Goal: Book appointment/travel/reservation

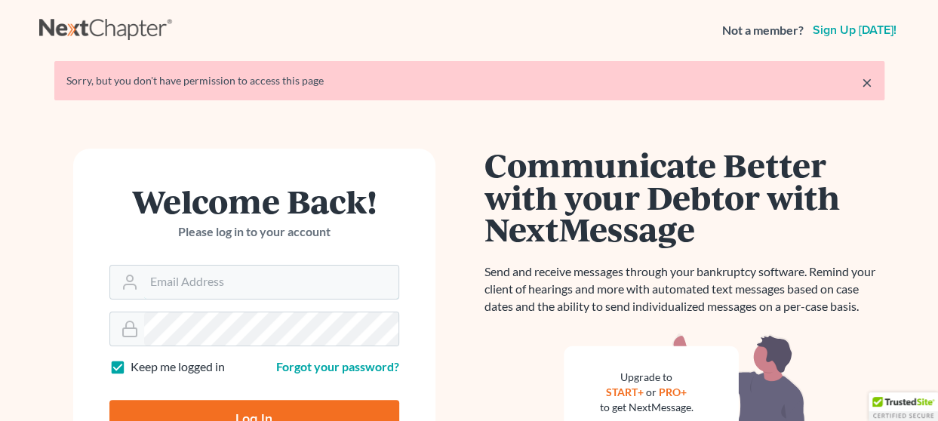
type input "[EMAIL_ADDRESS][DOMAIN_NAME]"
click at [254, 411] on input "Log In" at bounding box center [254, 419] width 290 height 38
type input "Thinking..."
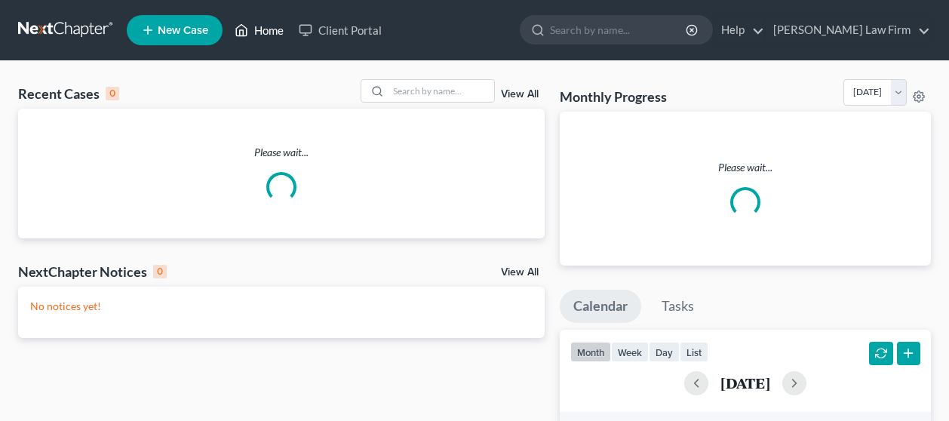
click at [269, 29] on link "Home" at bounding box center [259, 30] width 64 height 27
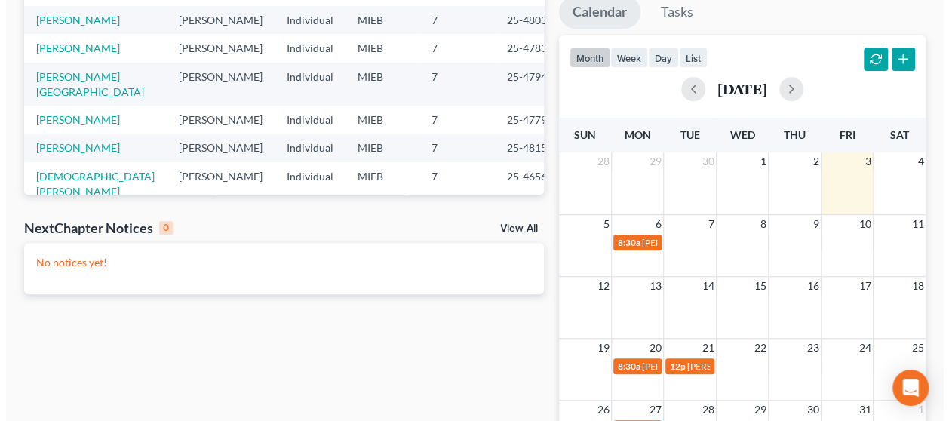
scroll to position [340, 0]
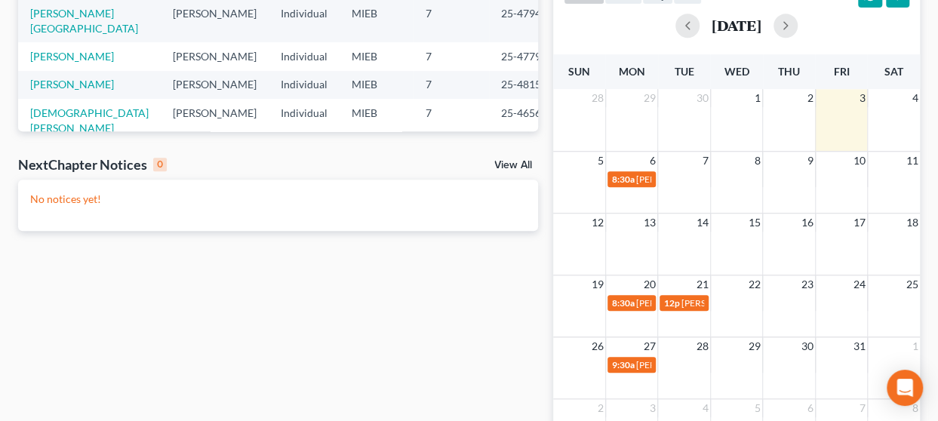
click at [786, 174] on td at bounding box center [789, 178] width 52 height 17
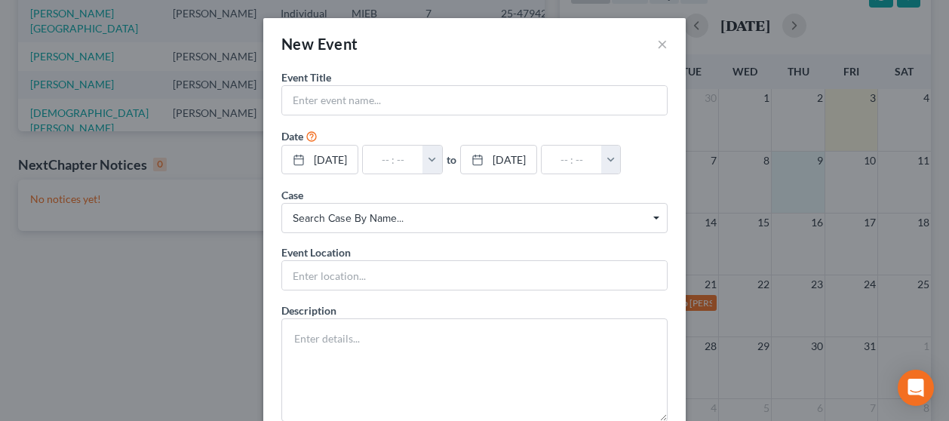
click at [786, 174] on div "New Event × Event Title * Date 10/9/2025 close Date 10/9/2025 Time 12:00 AM che…" at bounding box center [474, 210] width 949 height 421
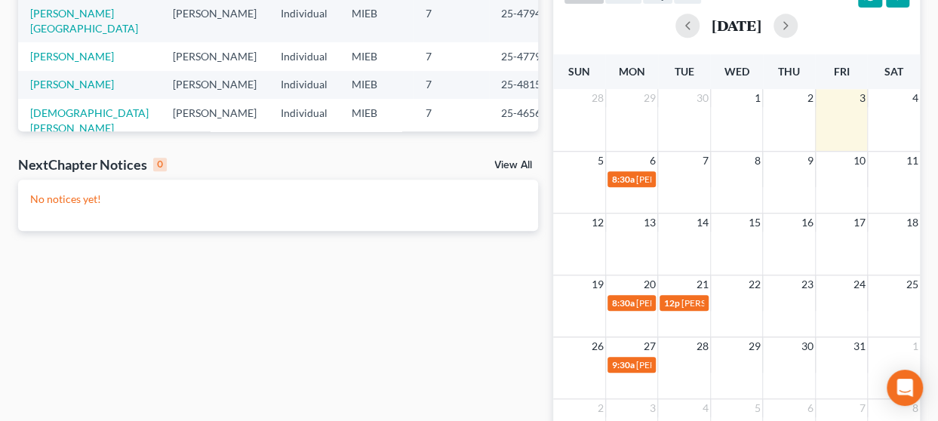
click at [794, 180] on td at bounding box center [789, 178] width 52 height 17
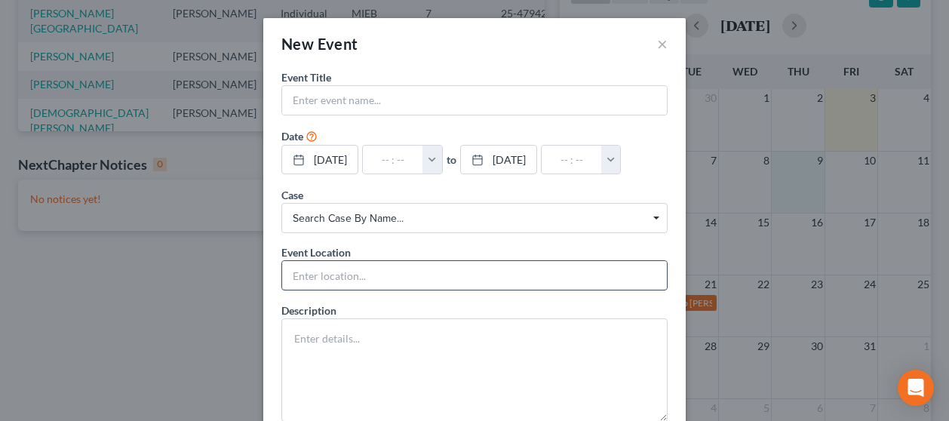
click at [391, 279] on input "text" at bounding box center [474, 275] width 385 height 29
click at [383, 330] on textarea at bounding box center [474, 369] width 386 height 103
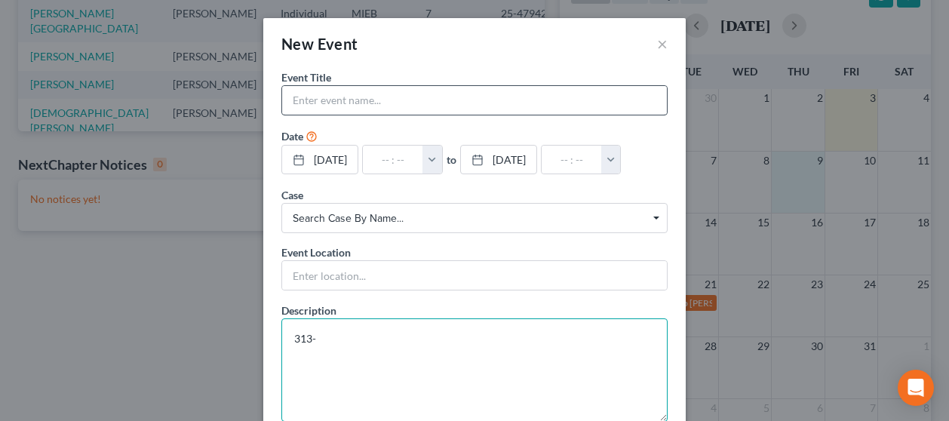
type textarea "313-"
click at [361, 99] on input "text" at bounding box center [474, 100] width 385 height 29
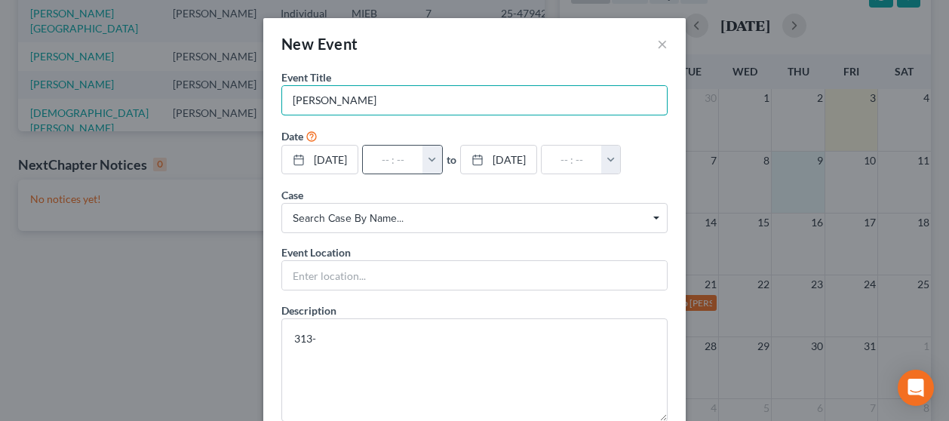
type input "Latasha"
click at [442, 152] on button "button" at bounding box center [433, 160] width 20 height 29
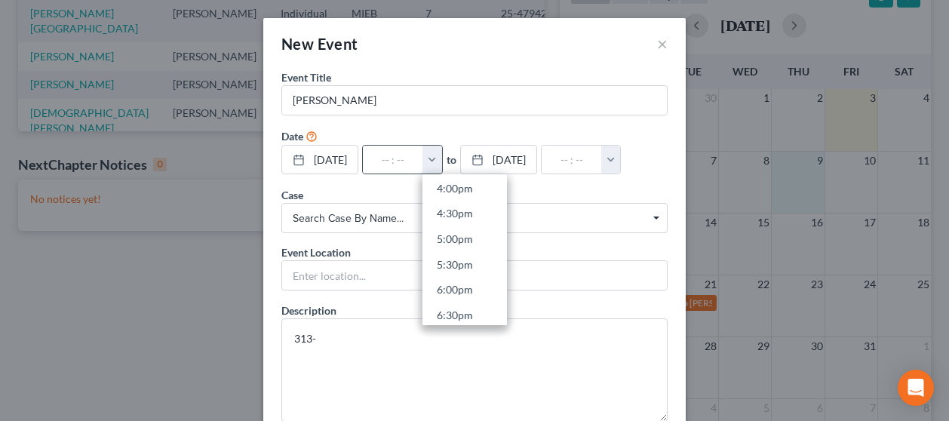
scroll to position [789, 0]
click at [481, 223] on link "4:00pm" at bounding box center [465, 215] width 85 height 26
type input "4:00pm"
type input "05:00pm"
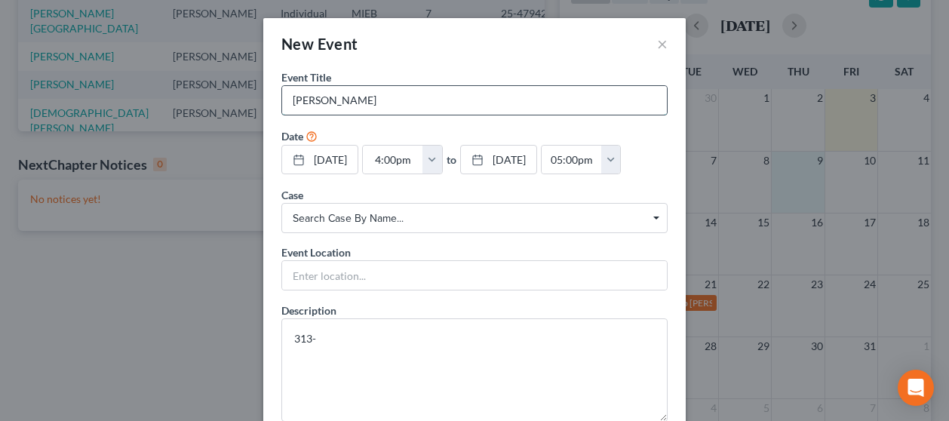
click at [364, 104] on input "Latasha" at bounding box center [474, 100] width 385 height 29
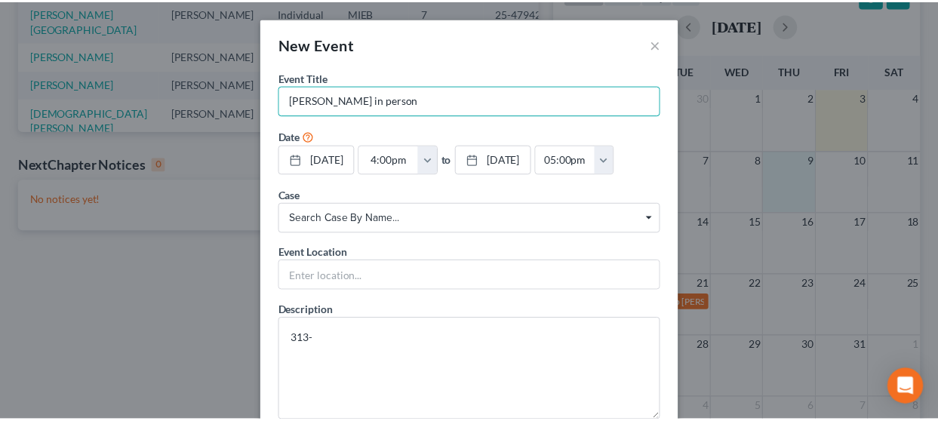
scroll to position [94, 0]
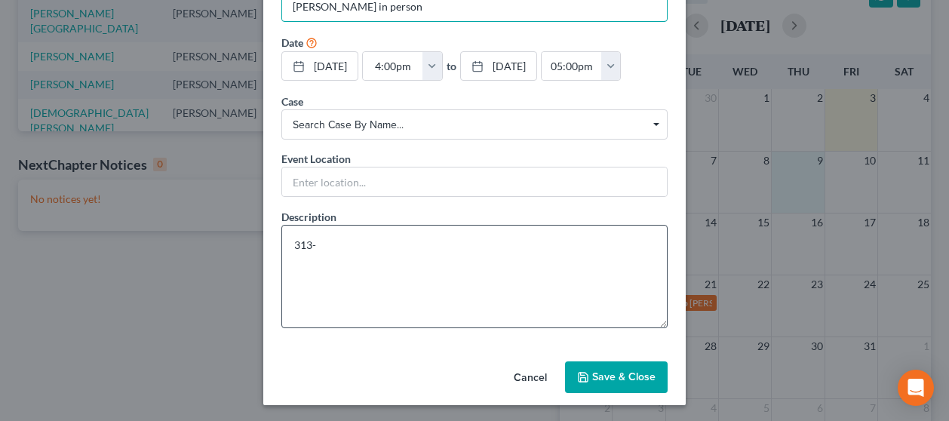
type input "Latasha in person"
click at [374, 241] on textarea "313-" at bounding box center [474, 276] width 386 height 103
type textarea "313-686-6525"
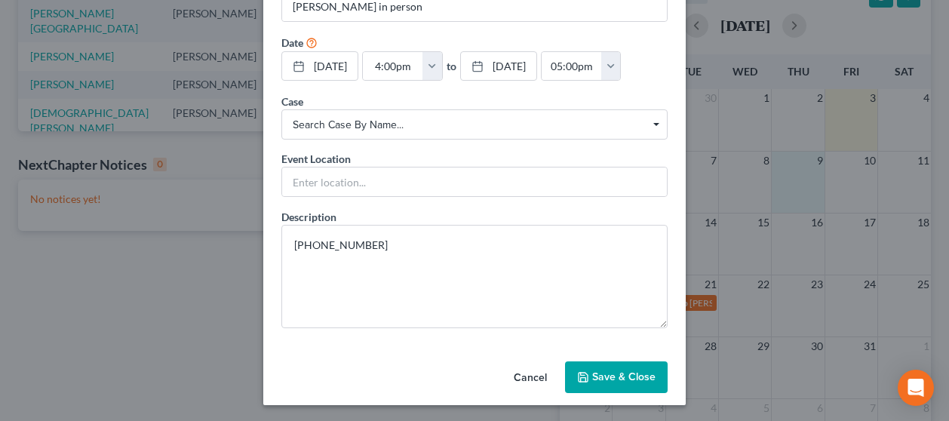
click at [601, 371] on button "Save & Close" at bounding box center [616, 377] width 103 height 32
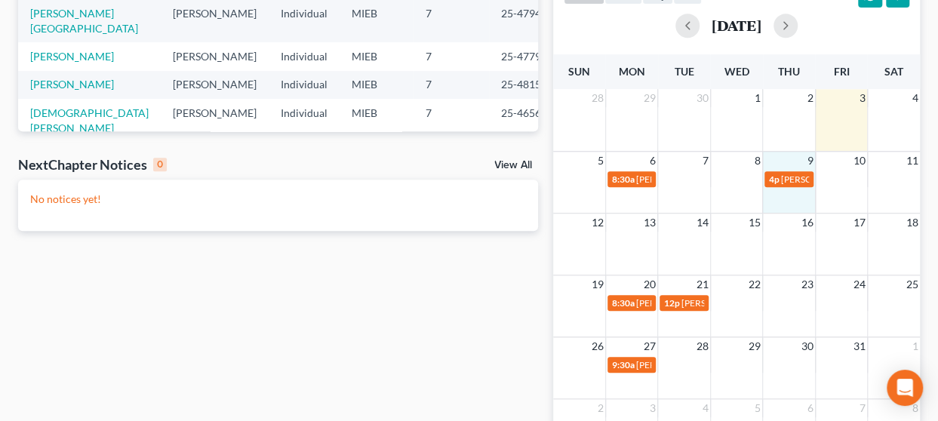
scroll to position [0, 0]
